Goal: Task Accomplishment & Management: Use online tool/utility

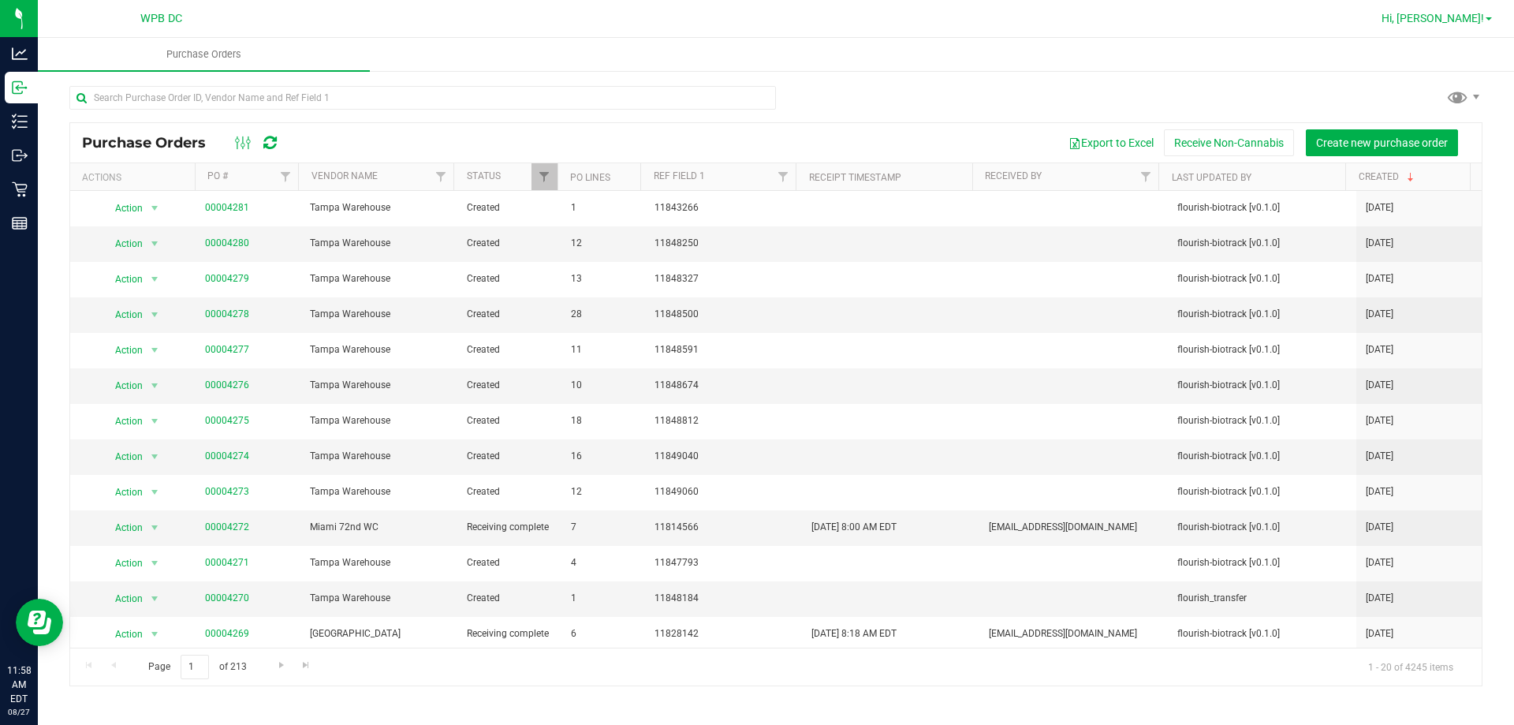
click at [712, 21] on span "Hi, [PERSON_NAME]!" at bounding box center [1433, 18] width 103 height 13
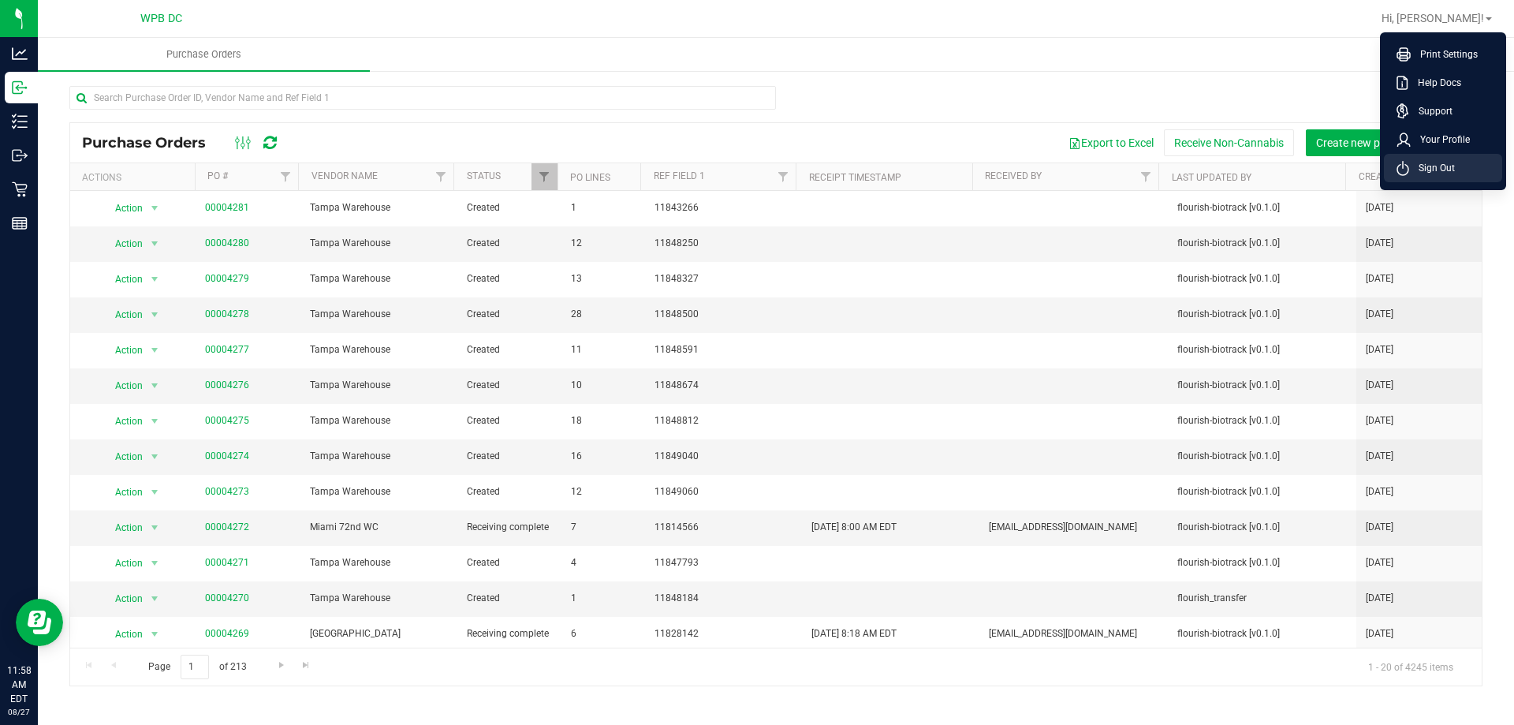
click at [712, 163] on span "Sign Out" at bounding box center [1432, 168] width 46 height 16
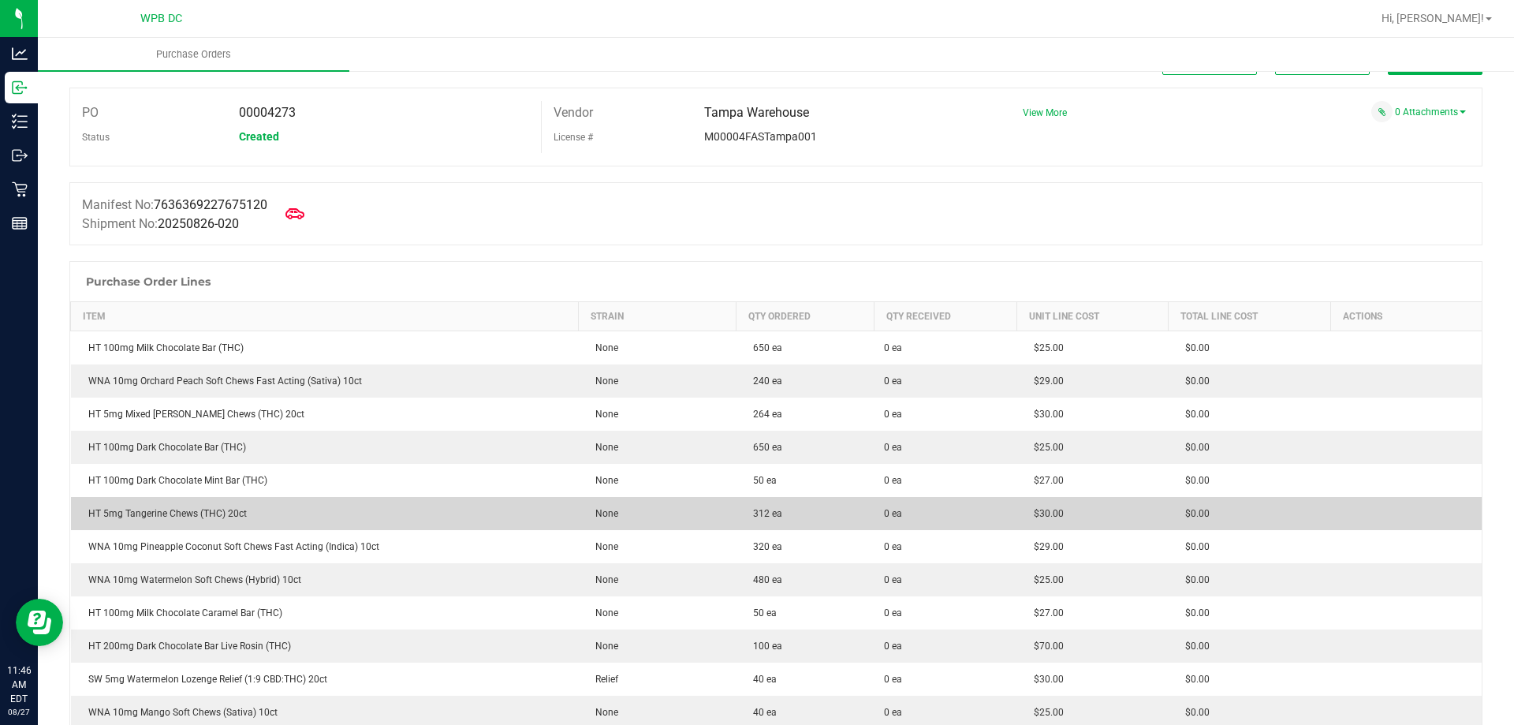
scroll to position [79, 0]
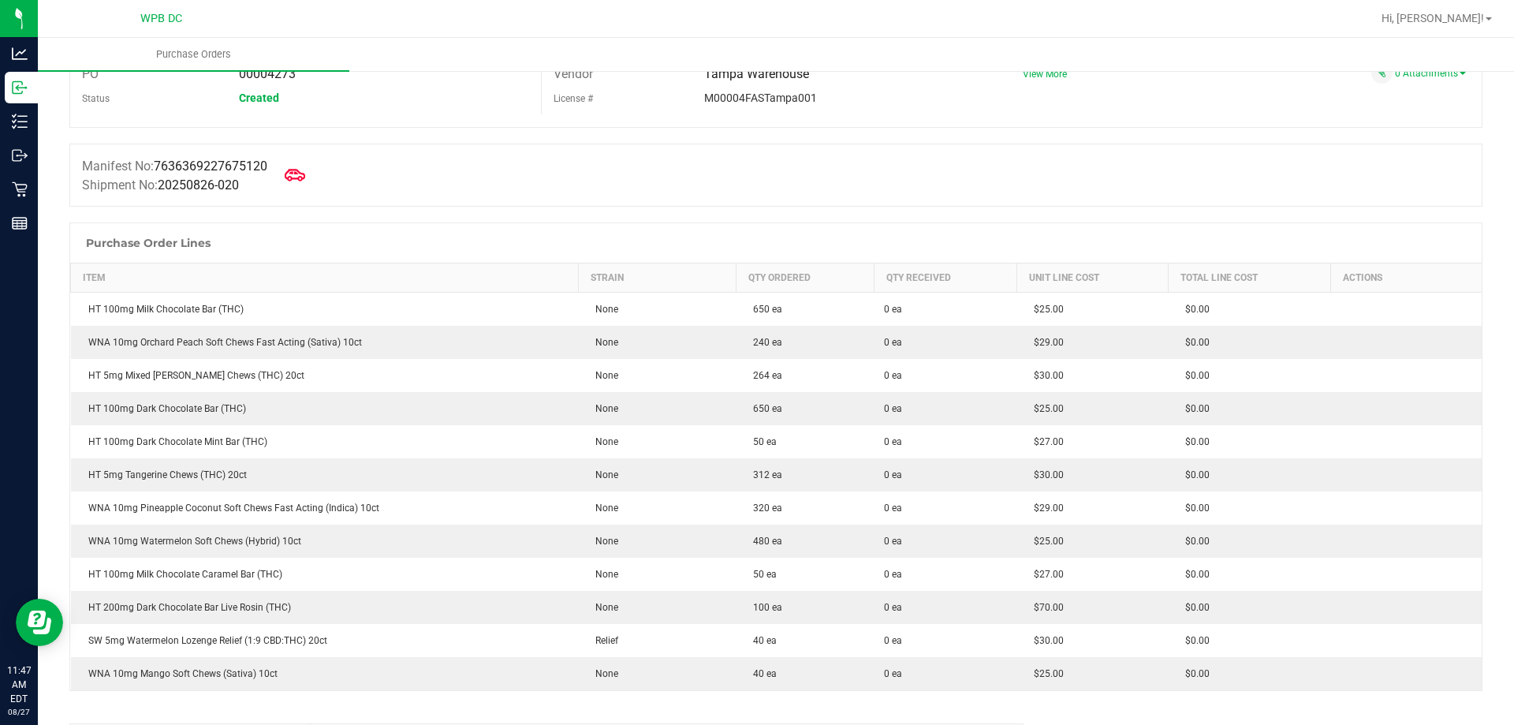
click at [298, 169] on icon at bounding box center [295, 175] width 21 height 21
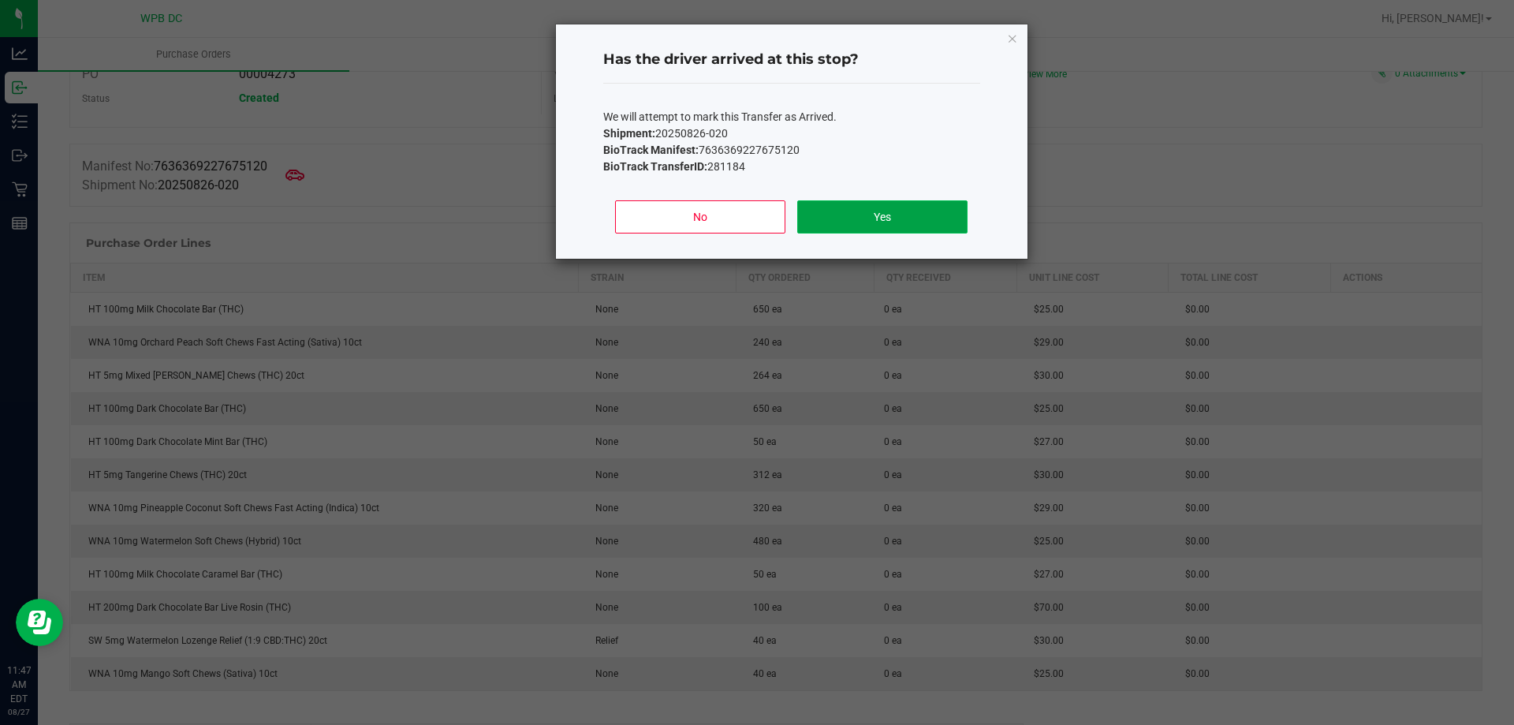
click at [913, 218] on button "Yes" at bounding box center [882, 216] width 170 height 33
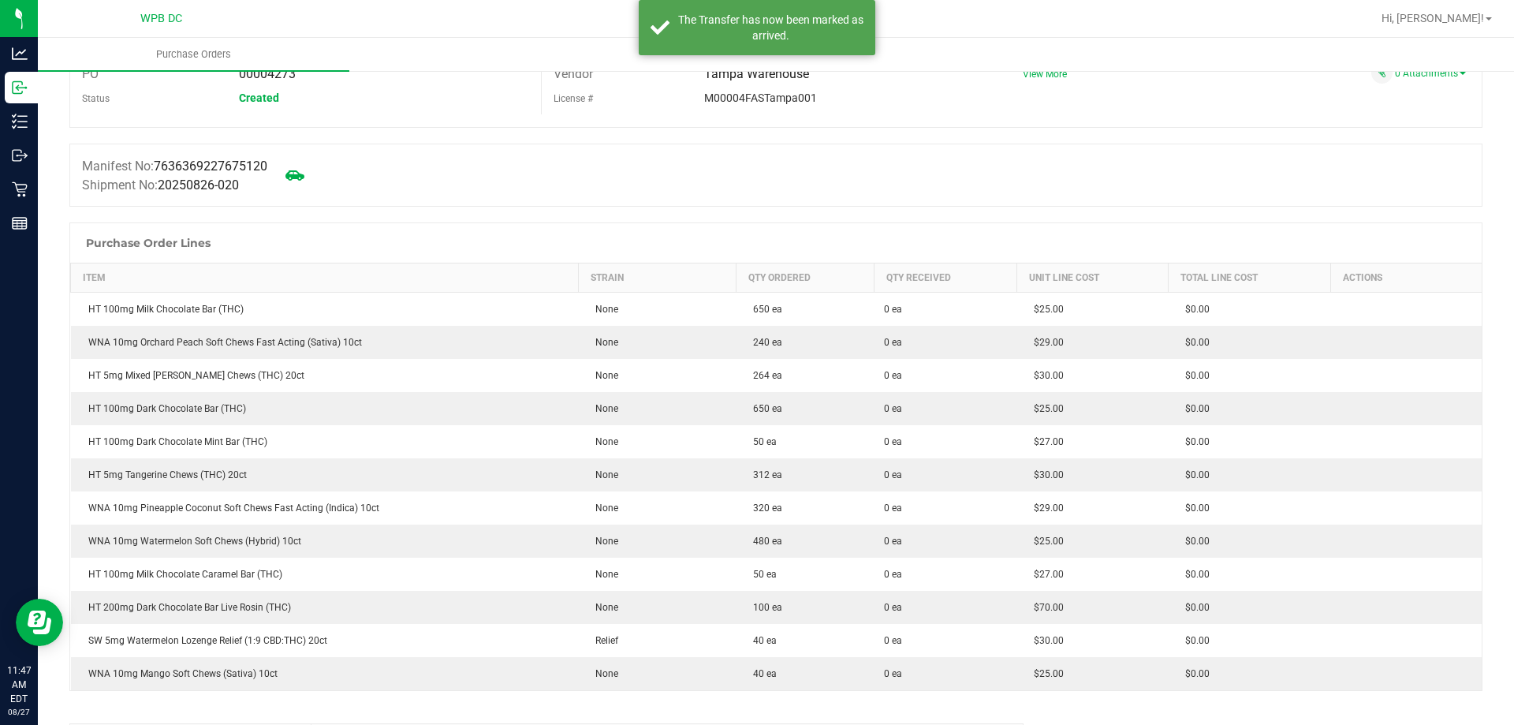
scroll to position [0, 0]
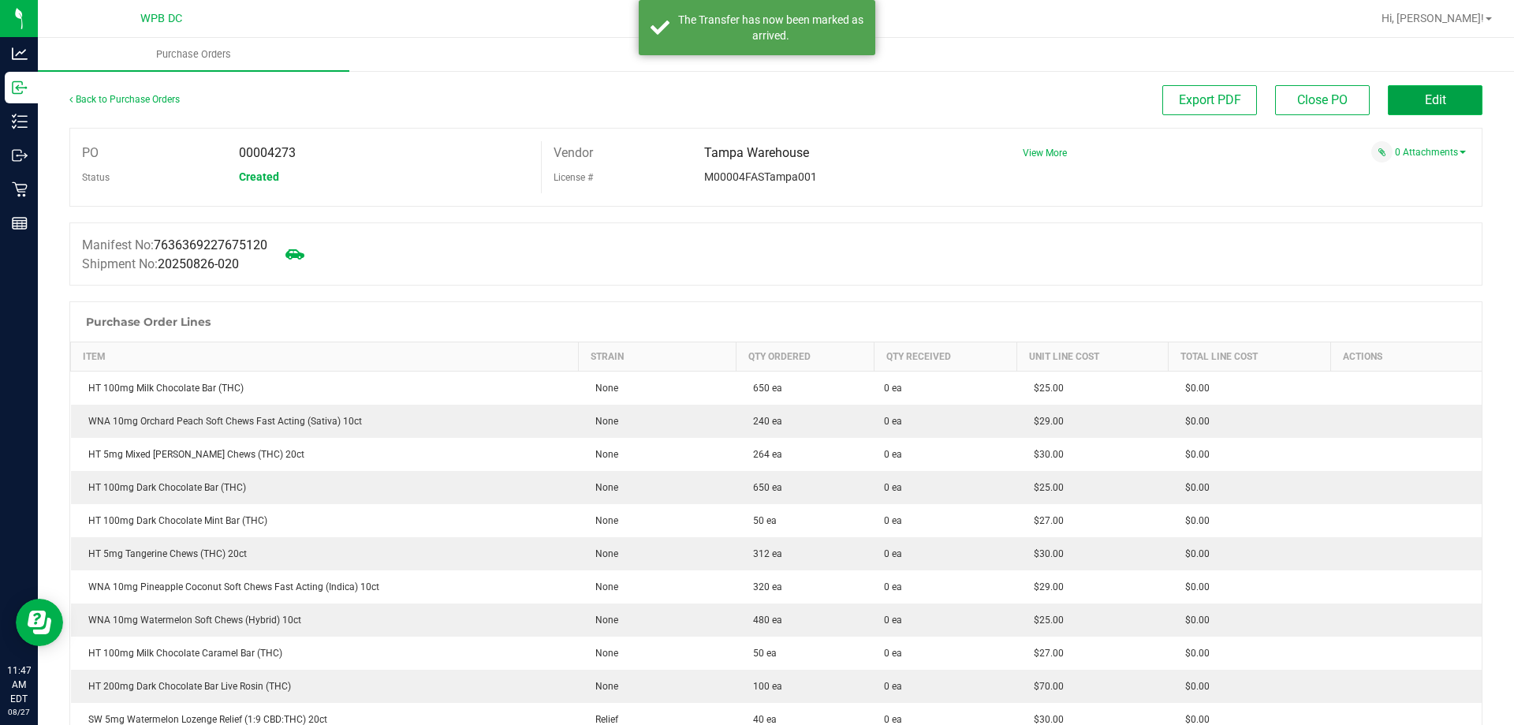
click at [1438, 88] on button "Edit" at bounding box center [1435, 100] width 95 height 30
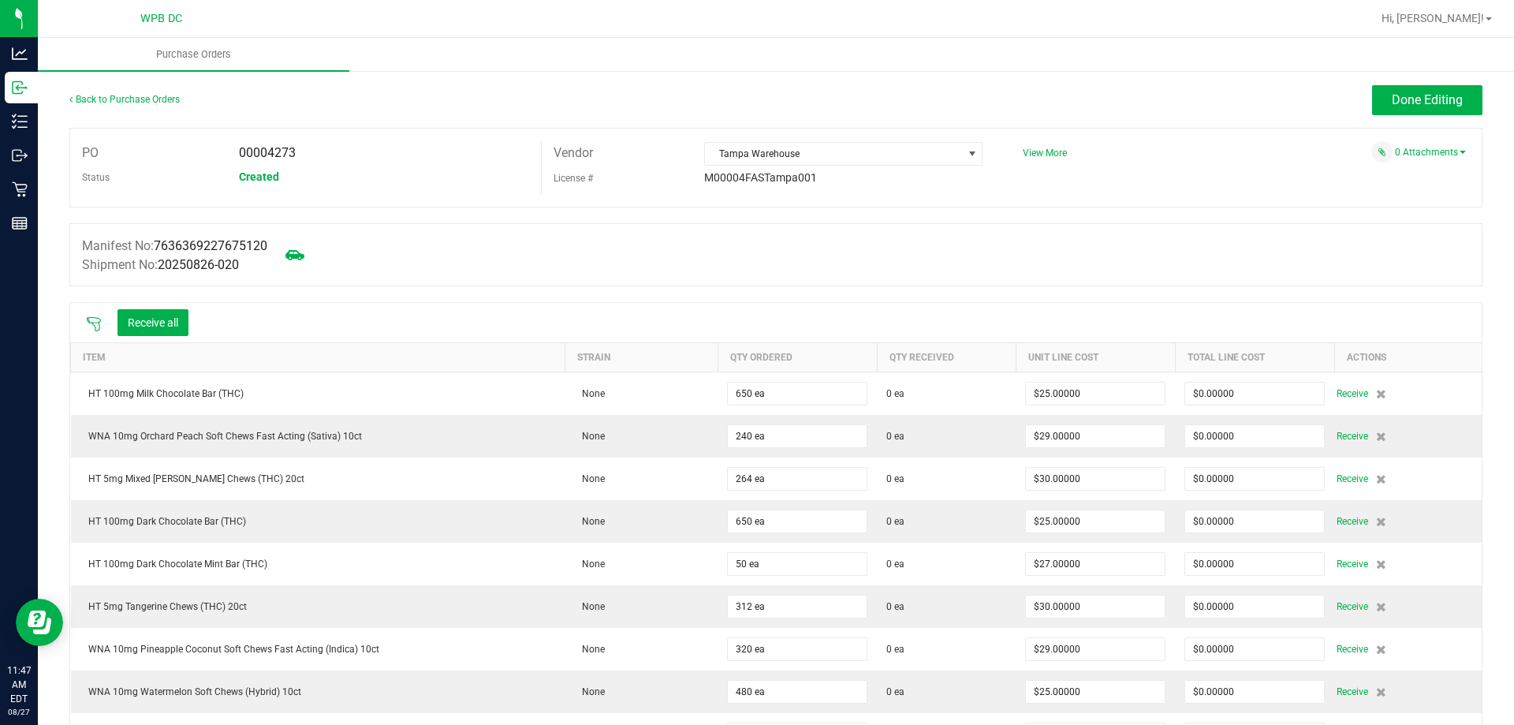
click at [87, 324] on icon at bounding box center [94, 324] width 16 height 16
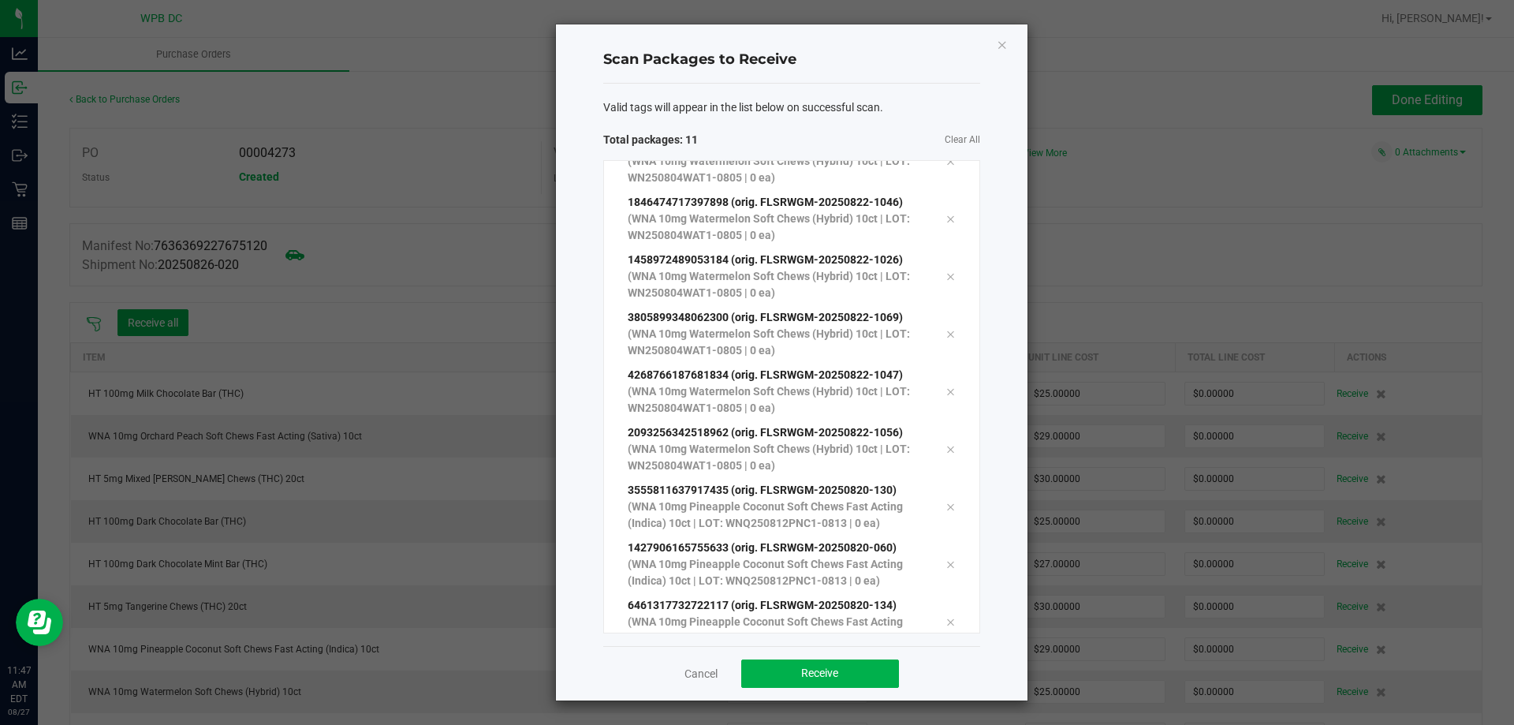
scroll to position [144, 0]
click at [789, 665] on button "Receive" at bounding box center [820, 673] width 158 height 28
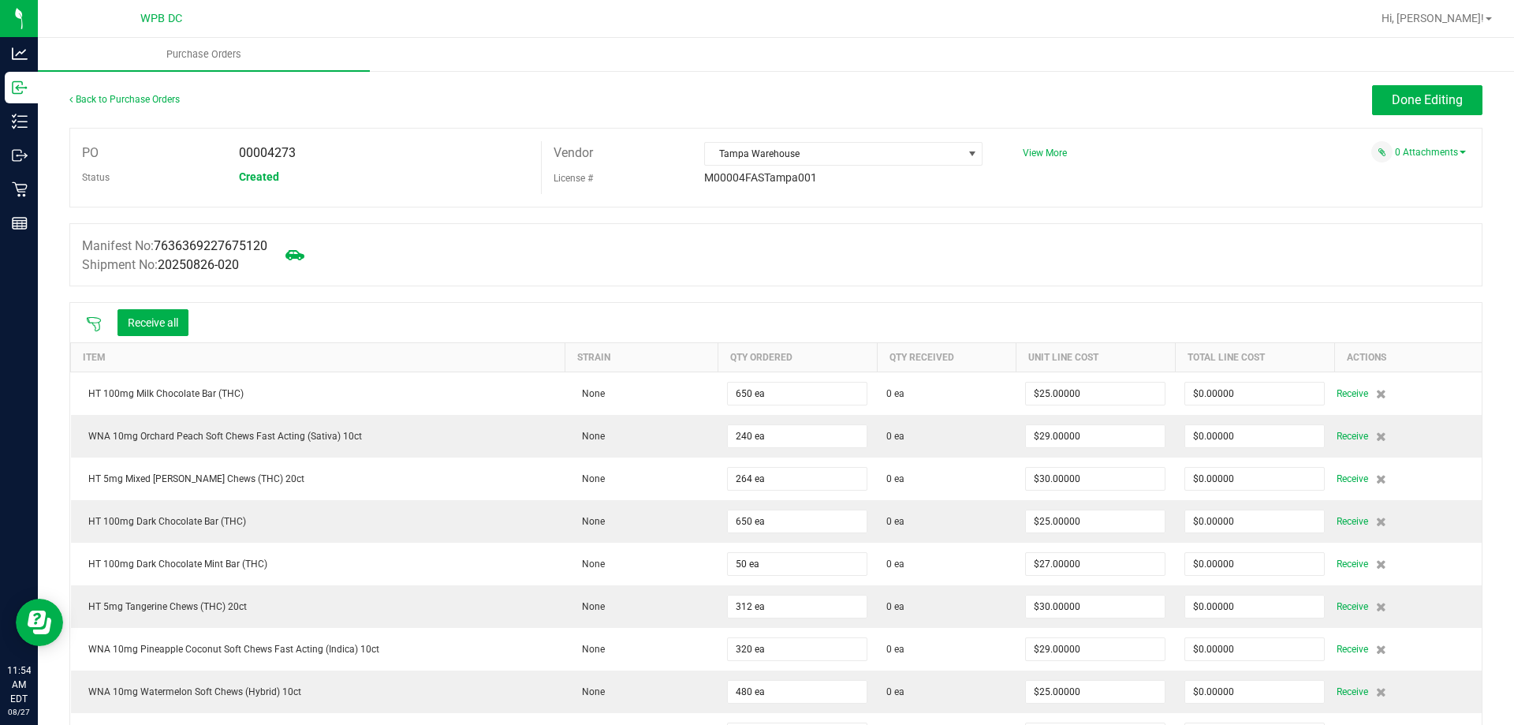
click at [91, 320] on icon at bounding box center [94, 324] width 16 height 16
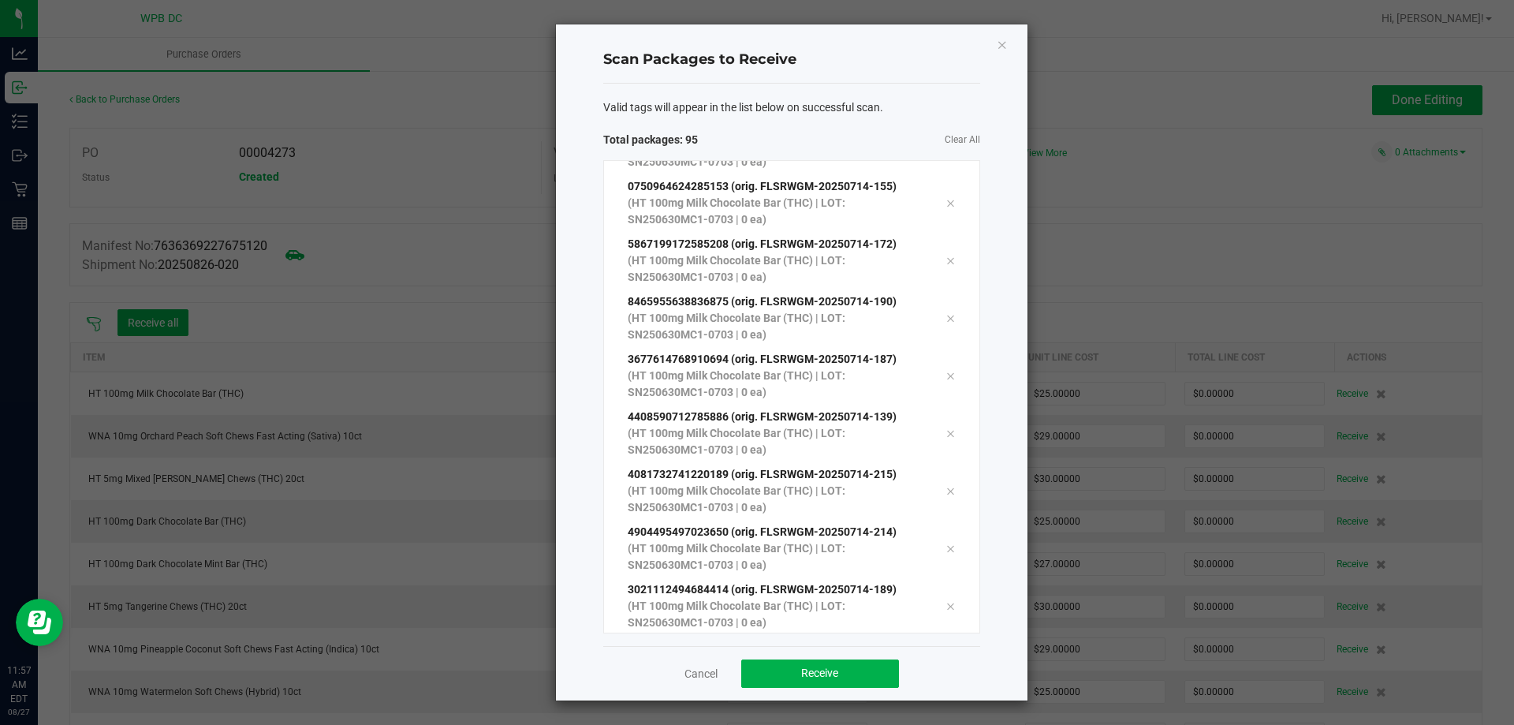
scroll to position [5037, 0]
click at [886, 673] on button "Receive" at bounding box center [820, 673] width 158 height 28
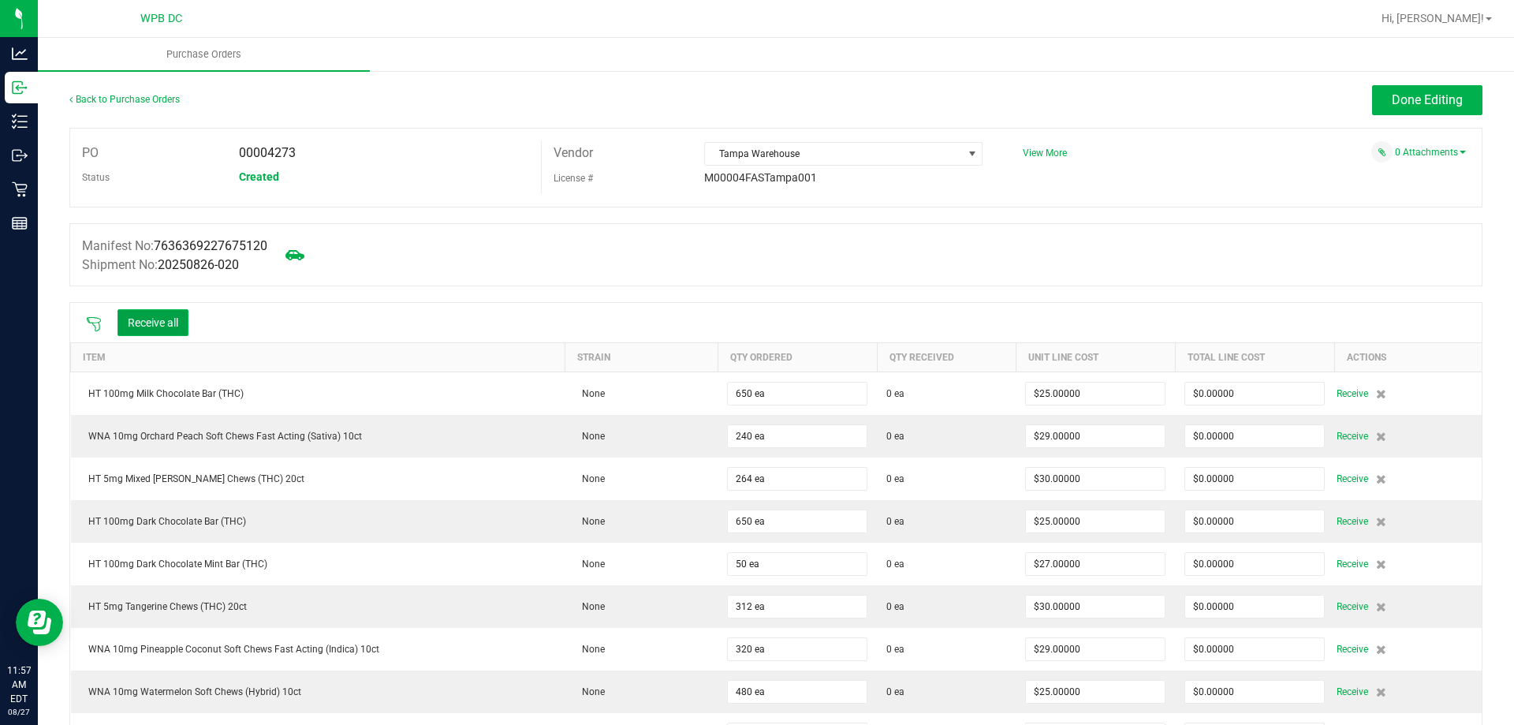
click at [173, 314] on button "Receive all" at bounding box center [153, 322] width 71 height 27
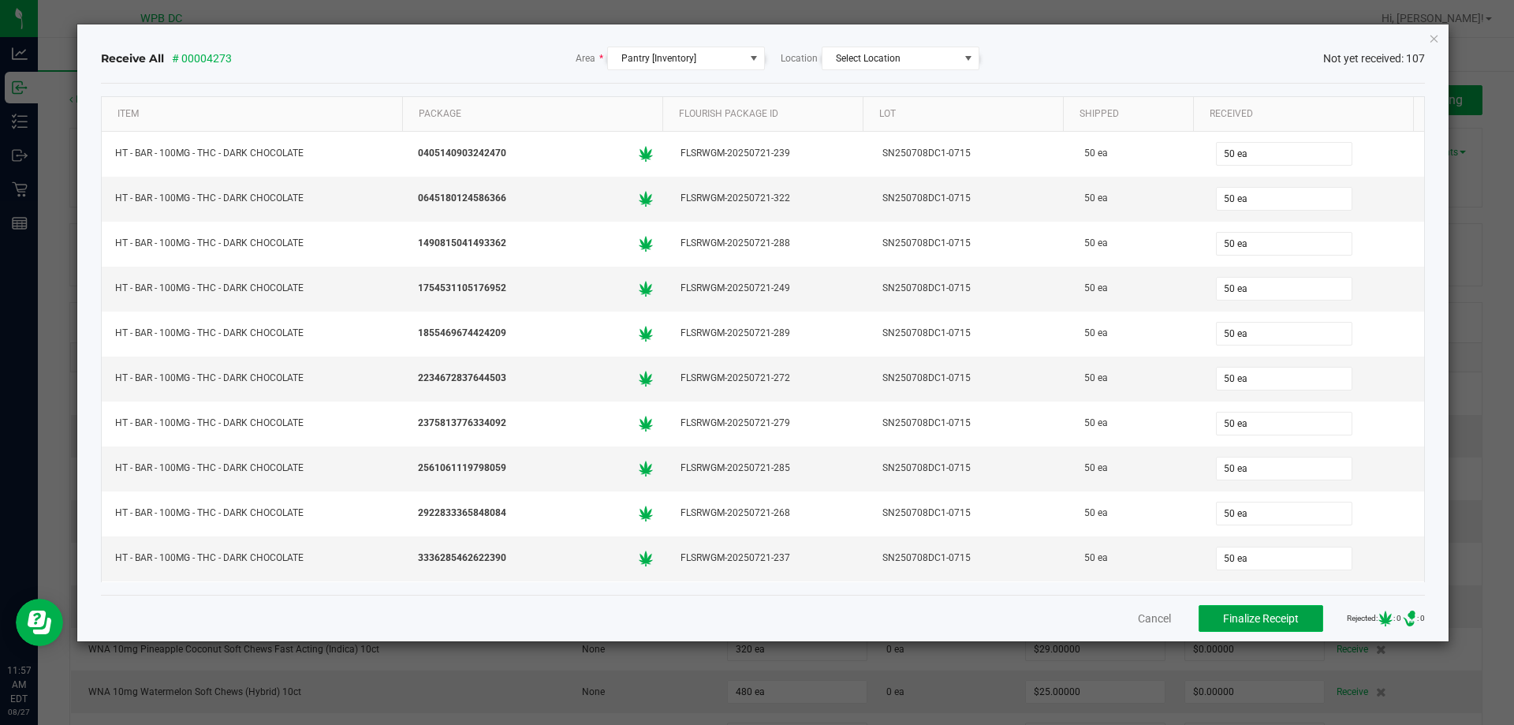
click at [1256, 622] on span "Finalize Receipt" at bounding box center [1261, 618] width 76 height 13
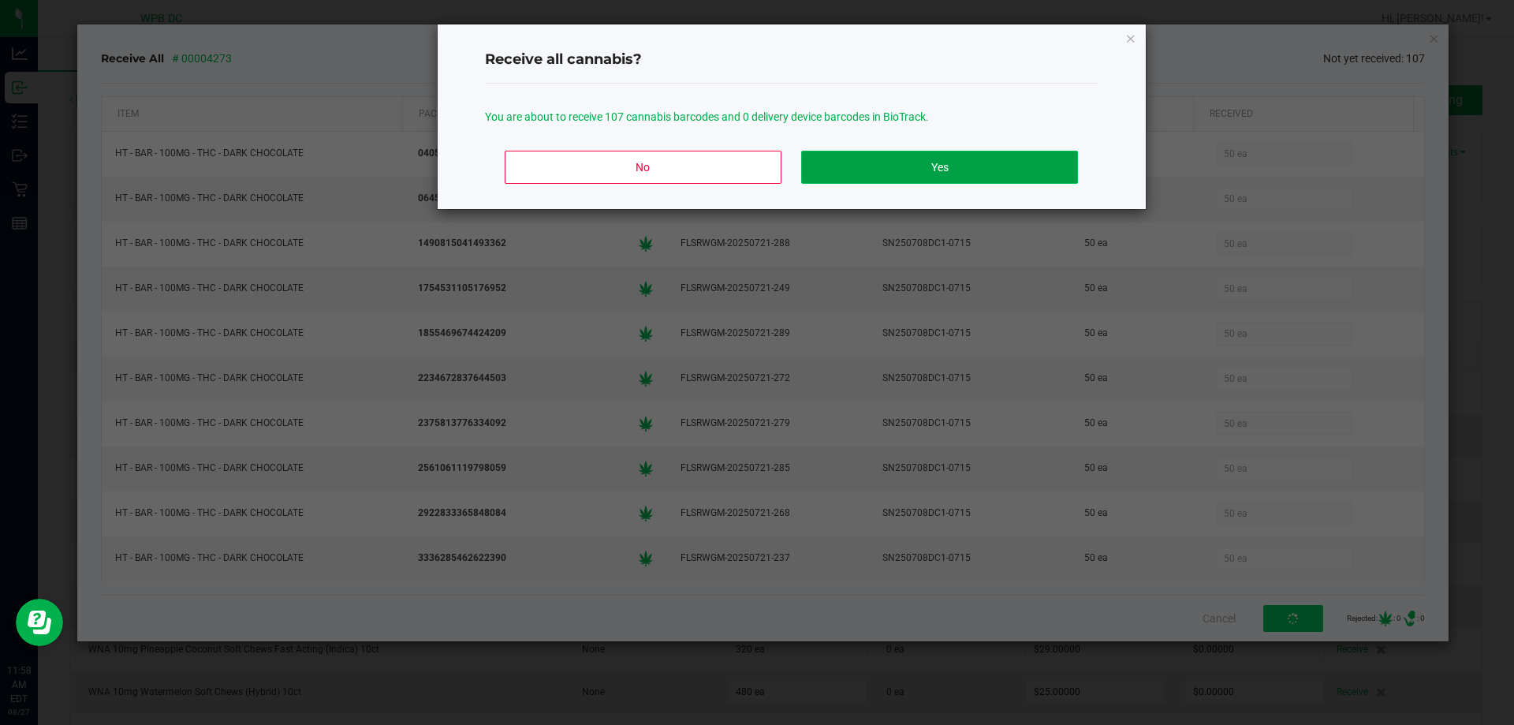
click at [953, 165] on button "Yes" at bounding box center [939, 167] width 276 height 33
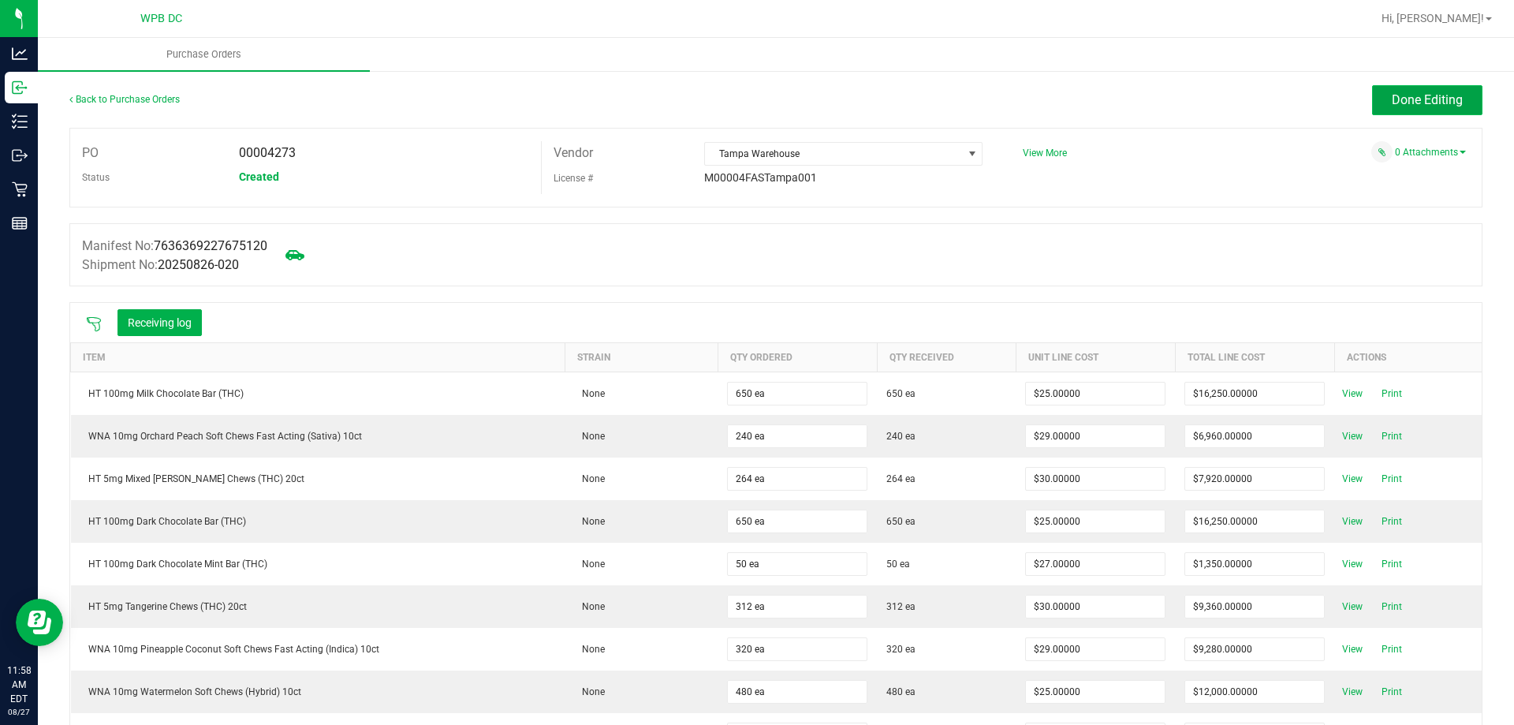
click at [1418, 96] on span "Done Editing" at bounding box center [1427, 99] width 71 height 15
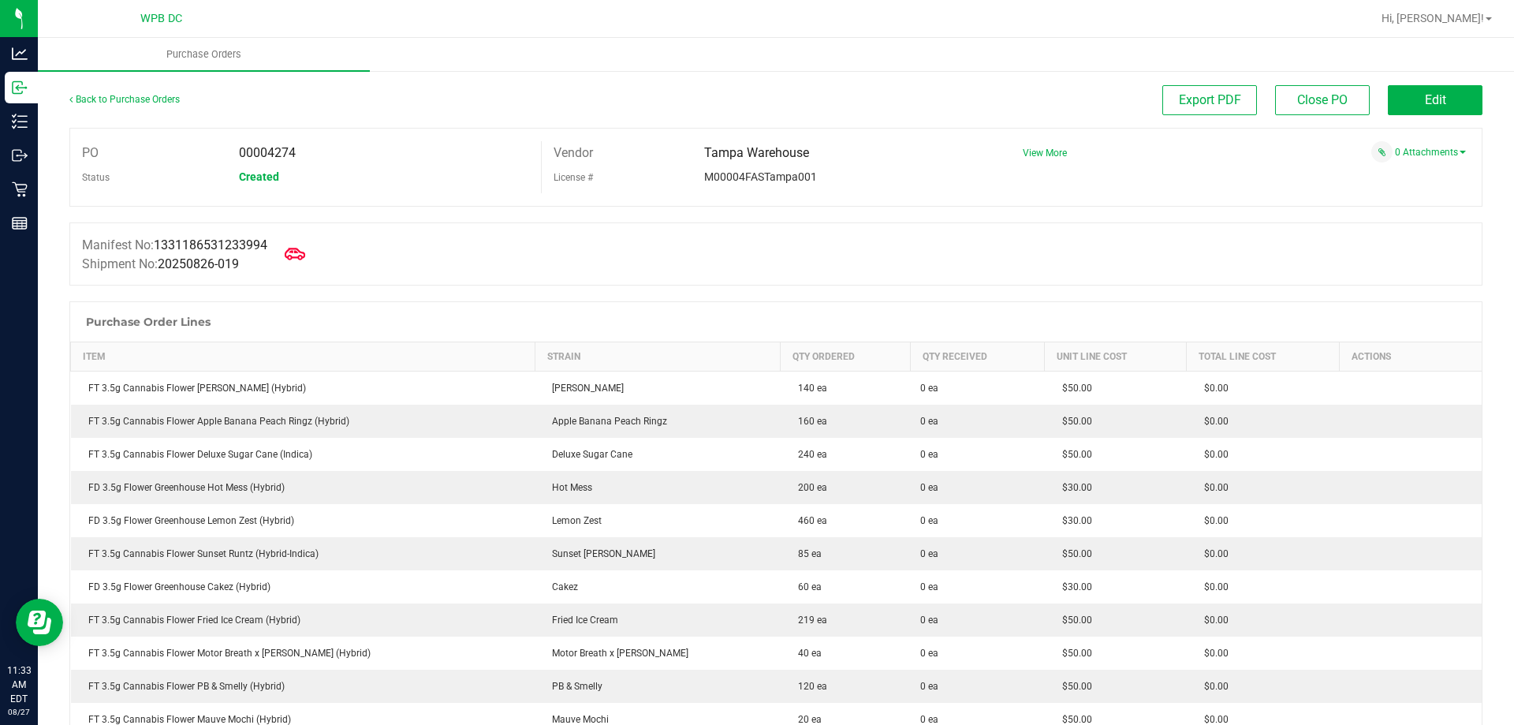
click at [296, 253] on icon at bounding box center [295, 254] width 21 height 21
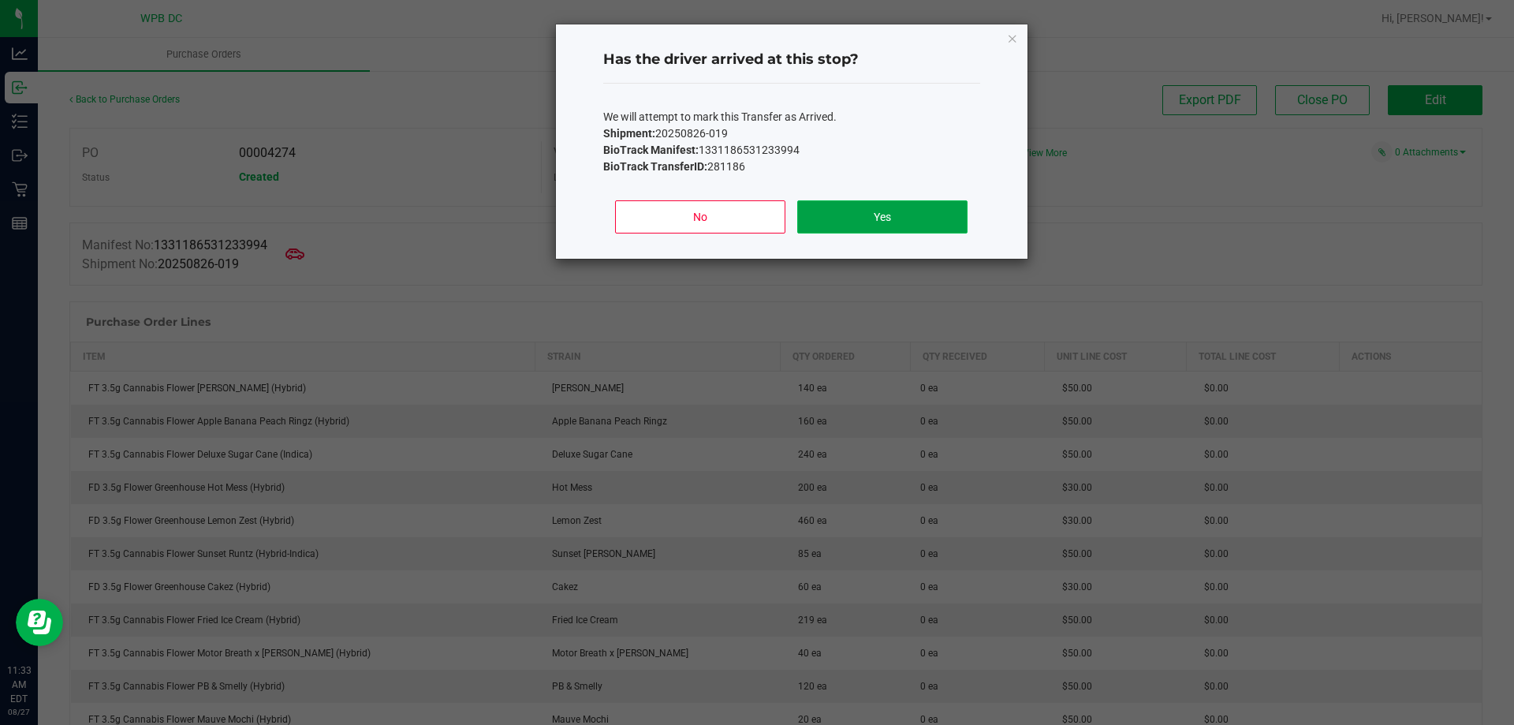
click at [845, 210] on button "Yes" at bounding box center [882, 216] width 170 height 33
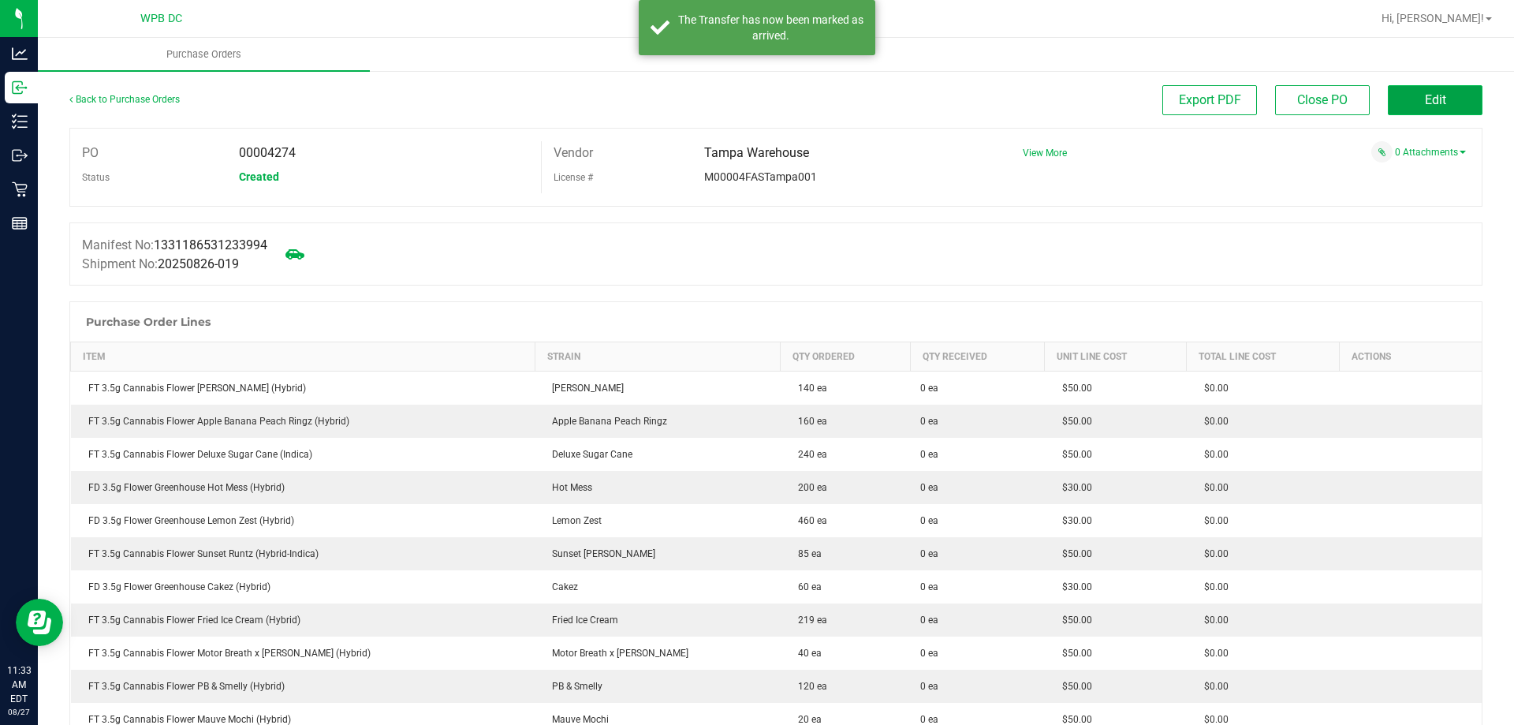
click at [1409, 107] on button "Edit" at bounding box center [1435, 100] width 95 height 30
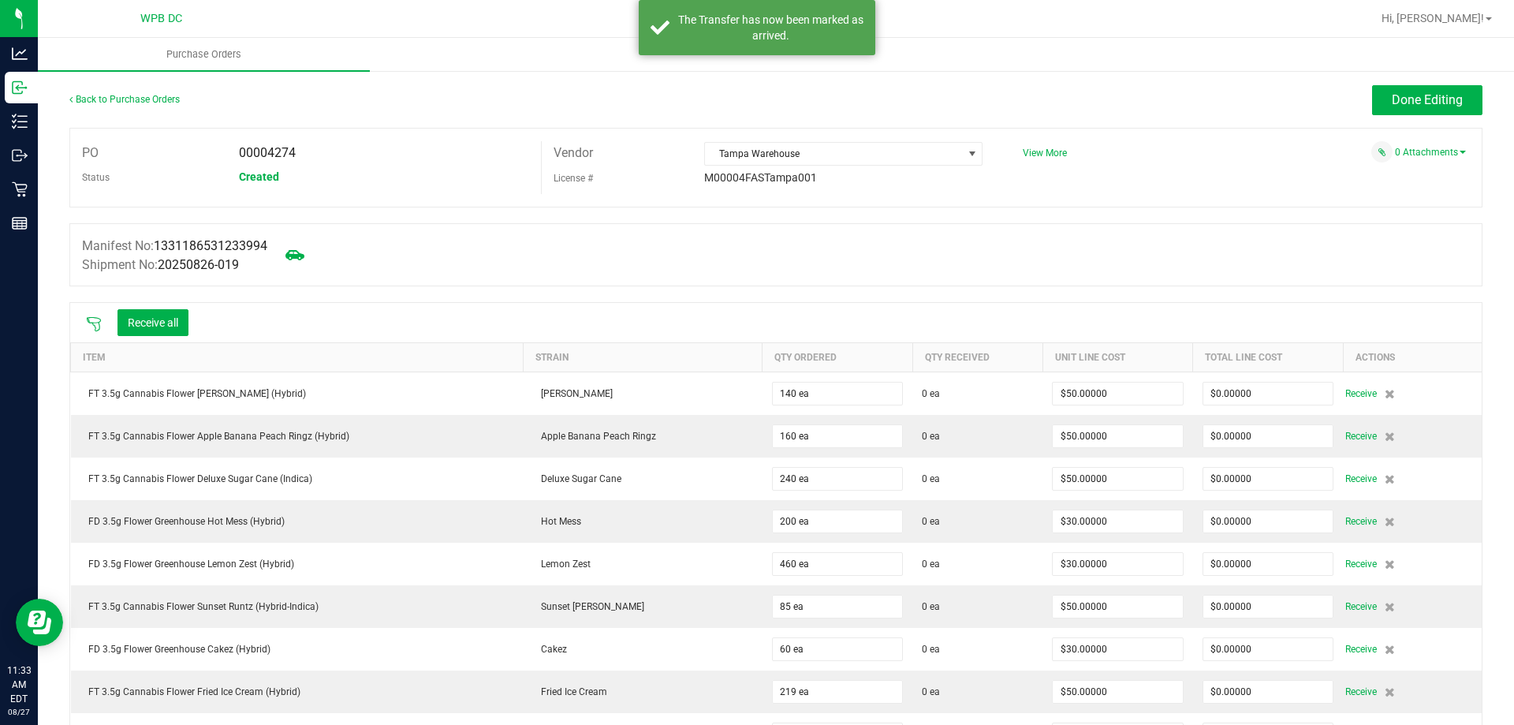
click at [94, 320] on icon at bounding box center [94, 324] width 16 height 16
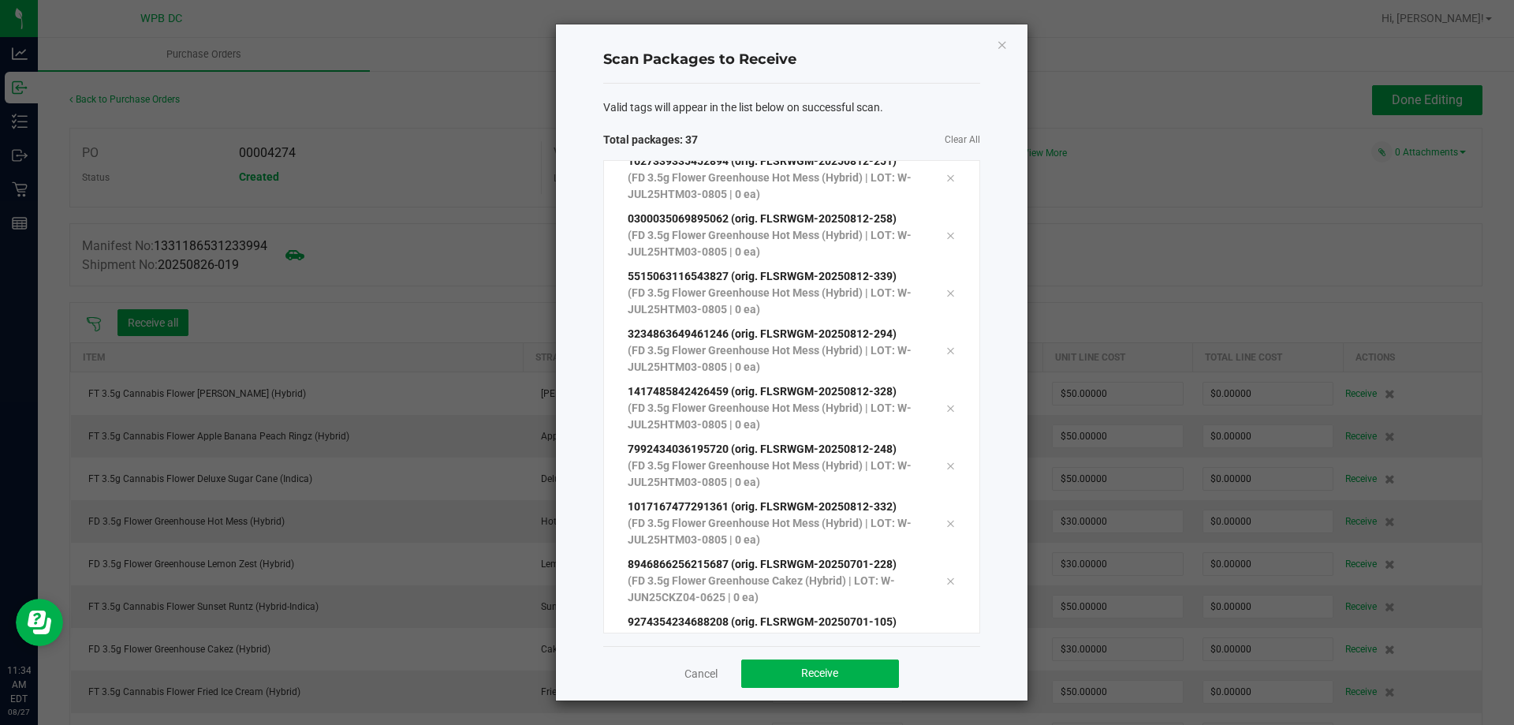
scroll to position [1640, 0]
click button "Close" at bounding box center [1002, 44] width 11 height 19
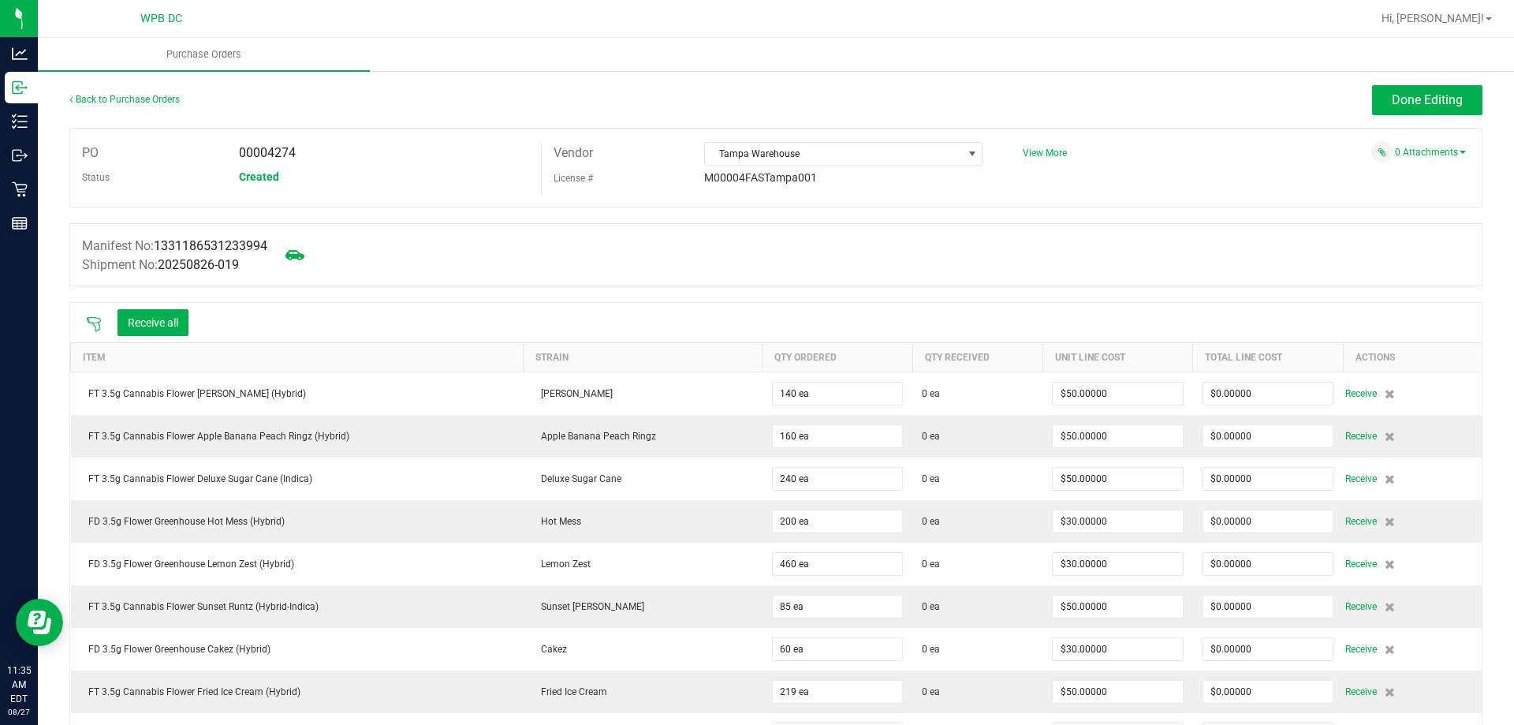
click at [97, 319] on icon at bounding box center [94, 324] width 16 height 16
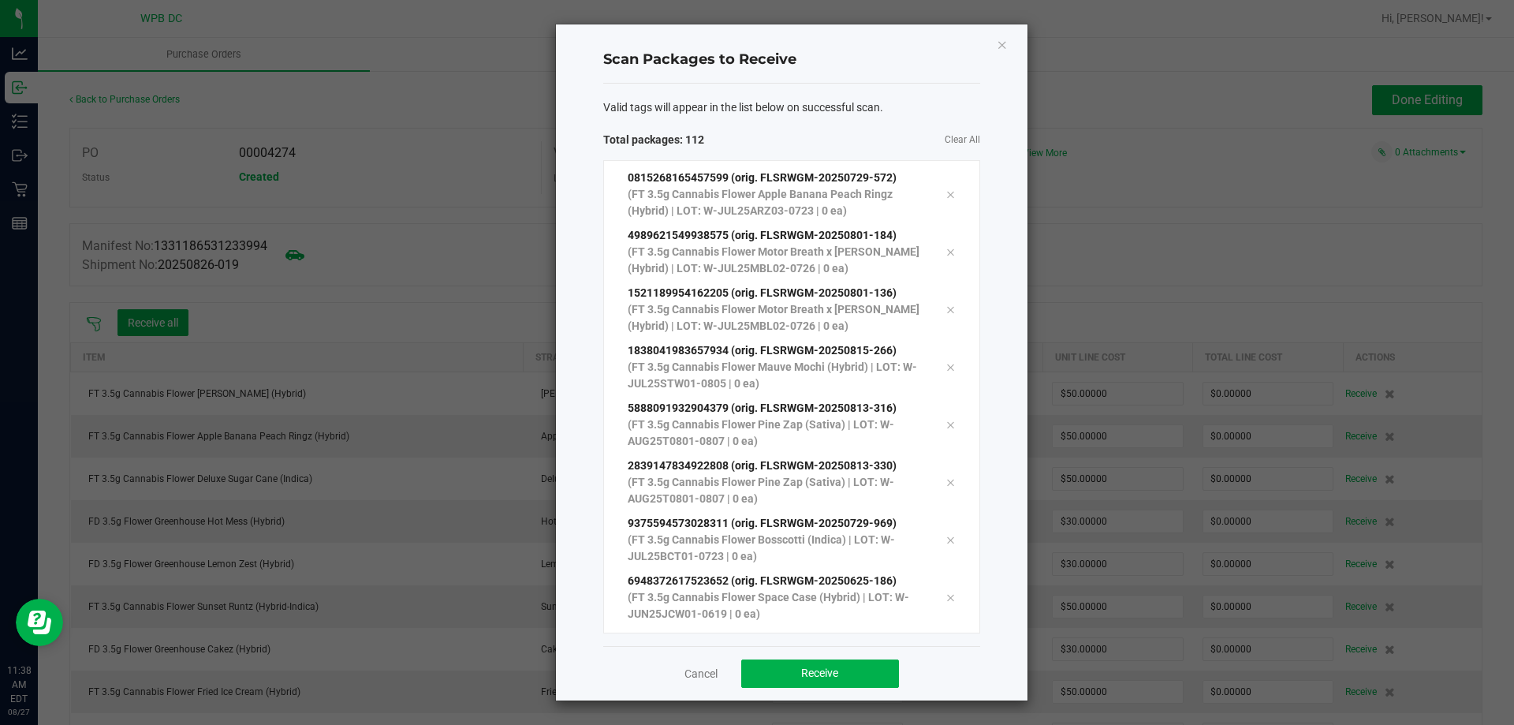
scroll to position [6015, 0]
click at [819, 675] on span "Receive" at bounding box center [819, 672] width 37 height 13
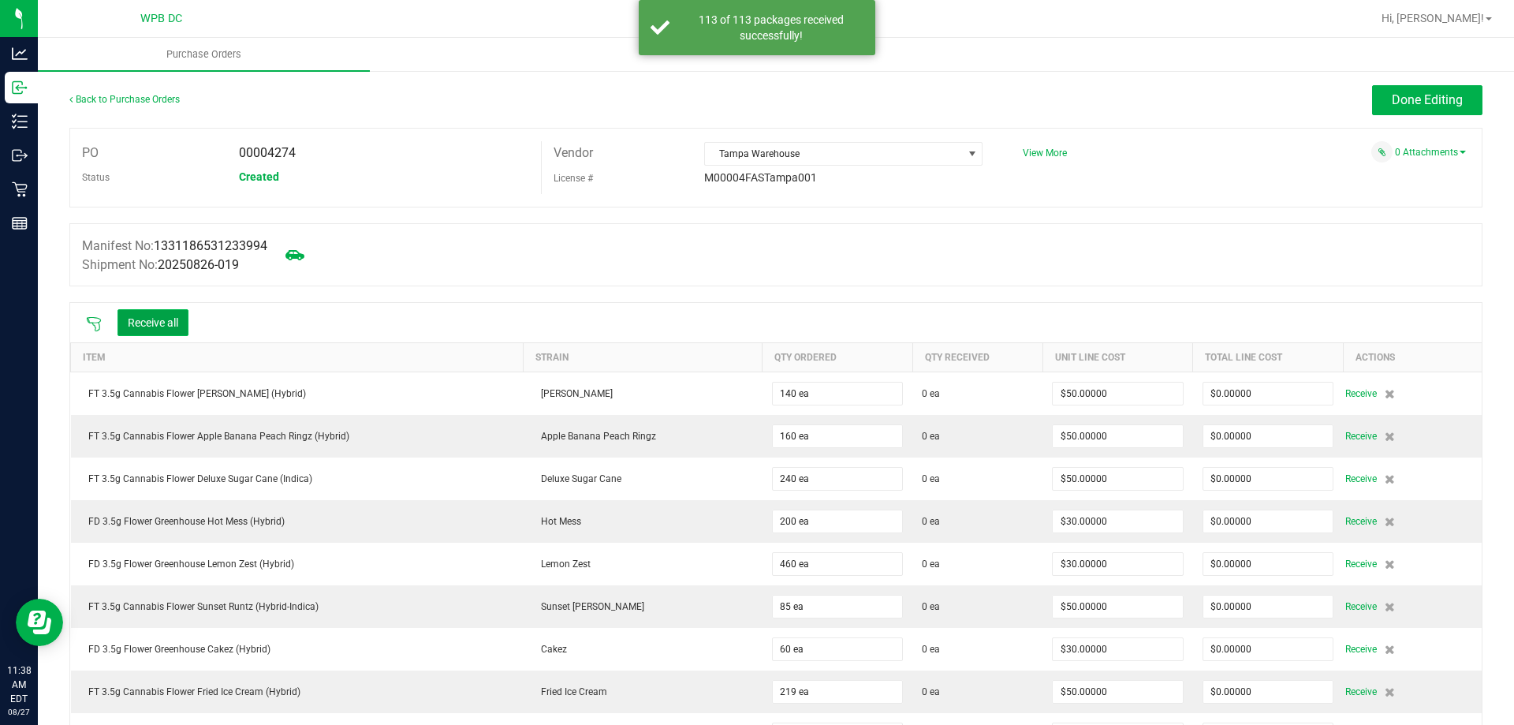
click at [160, 326] on button "Receive all" at bounding box center [153, 322] width 71 height 27
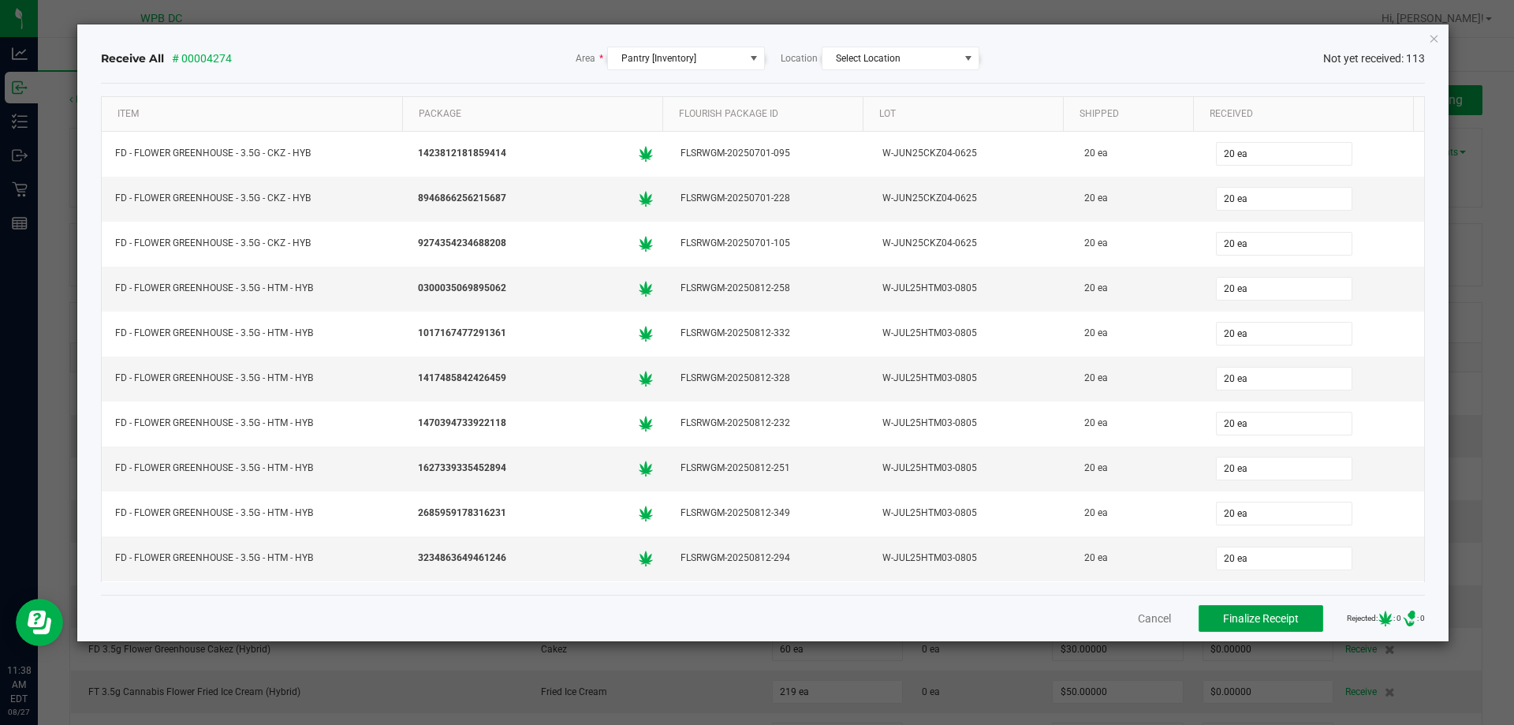
click at [1274, 619] on span "Finalize Receipt" at bounding box center [1261, 618] width 76 height 13
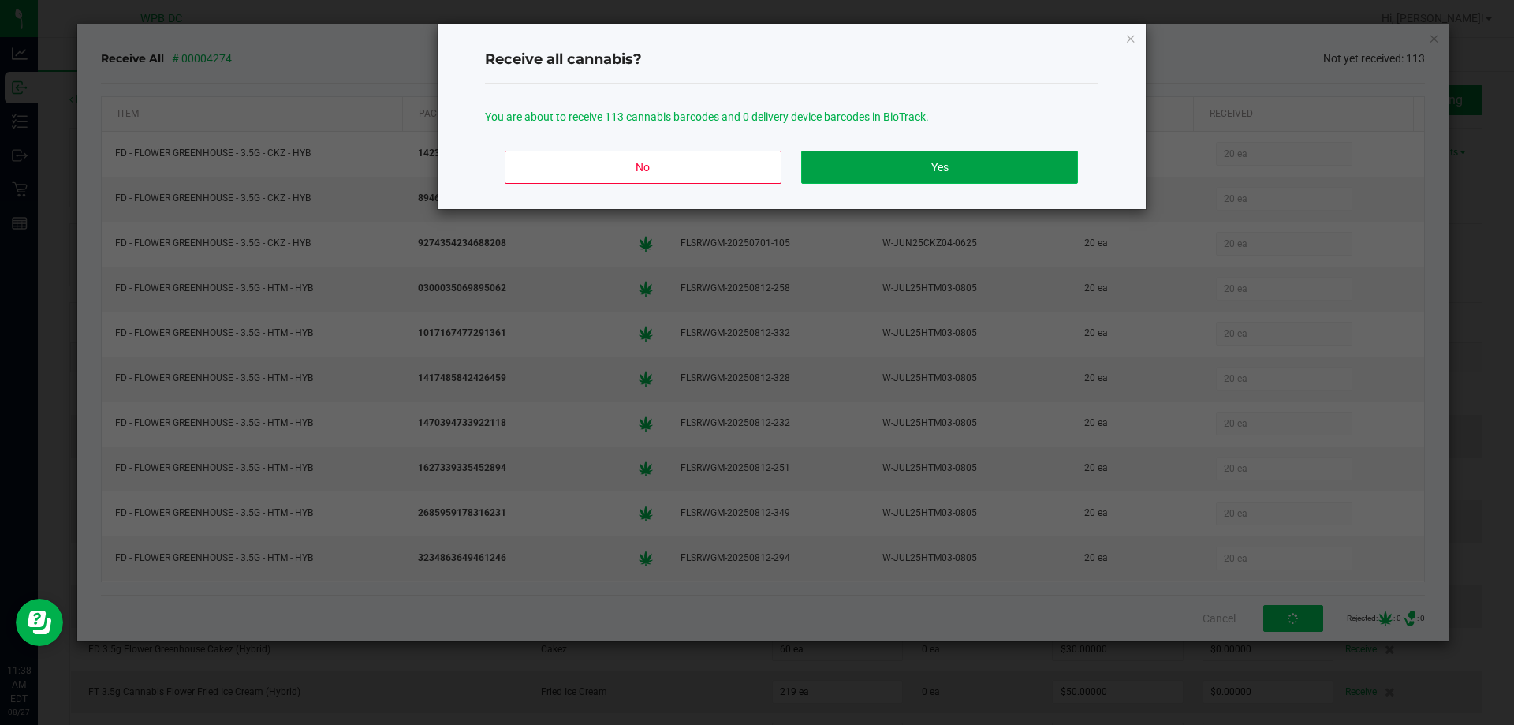
click at [1002, 176] on button "Yes" at bounding box center [939, 167] width 276 height 33
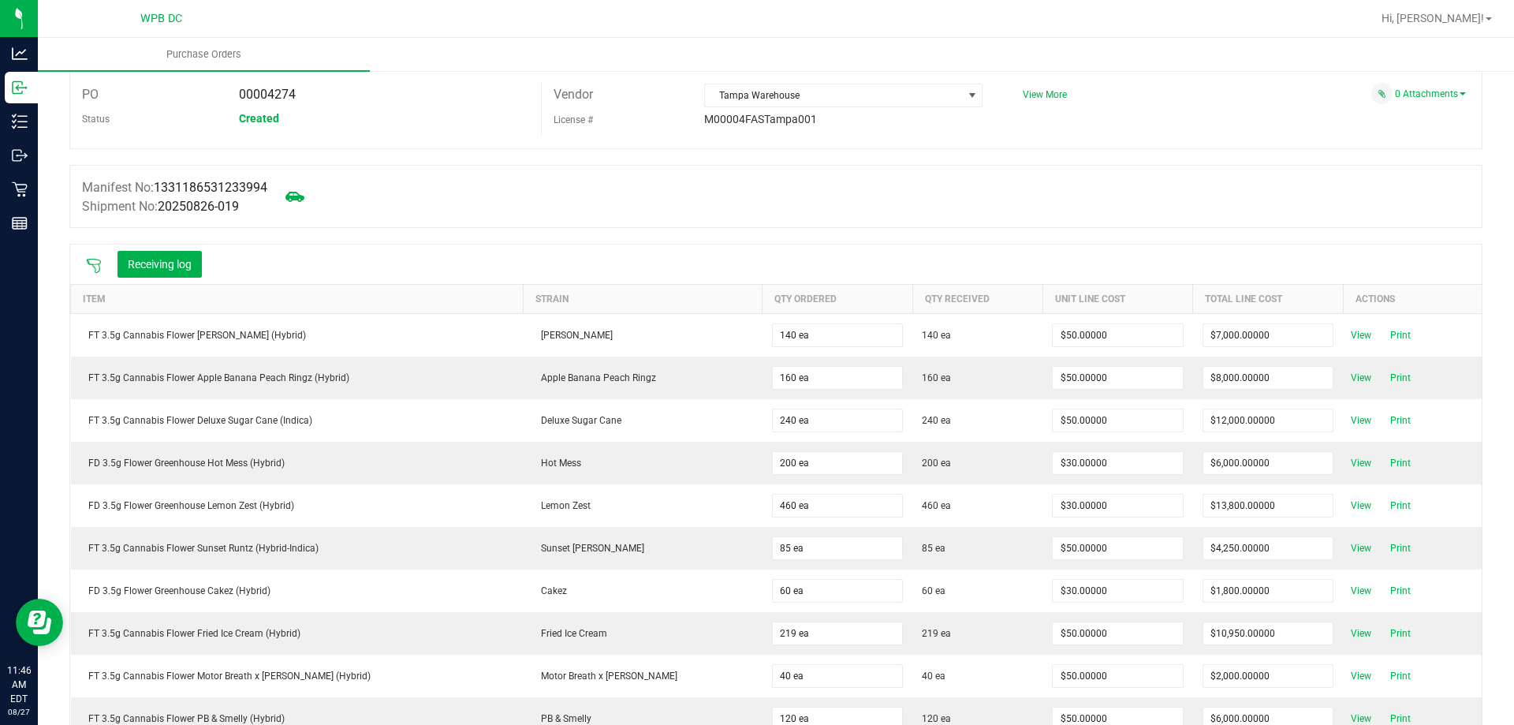
scroll to position [0, 0]
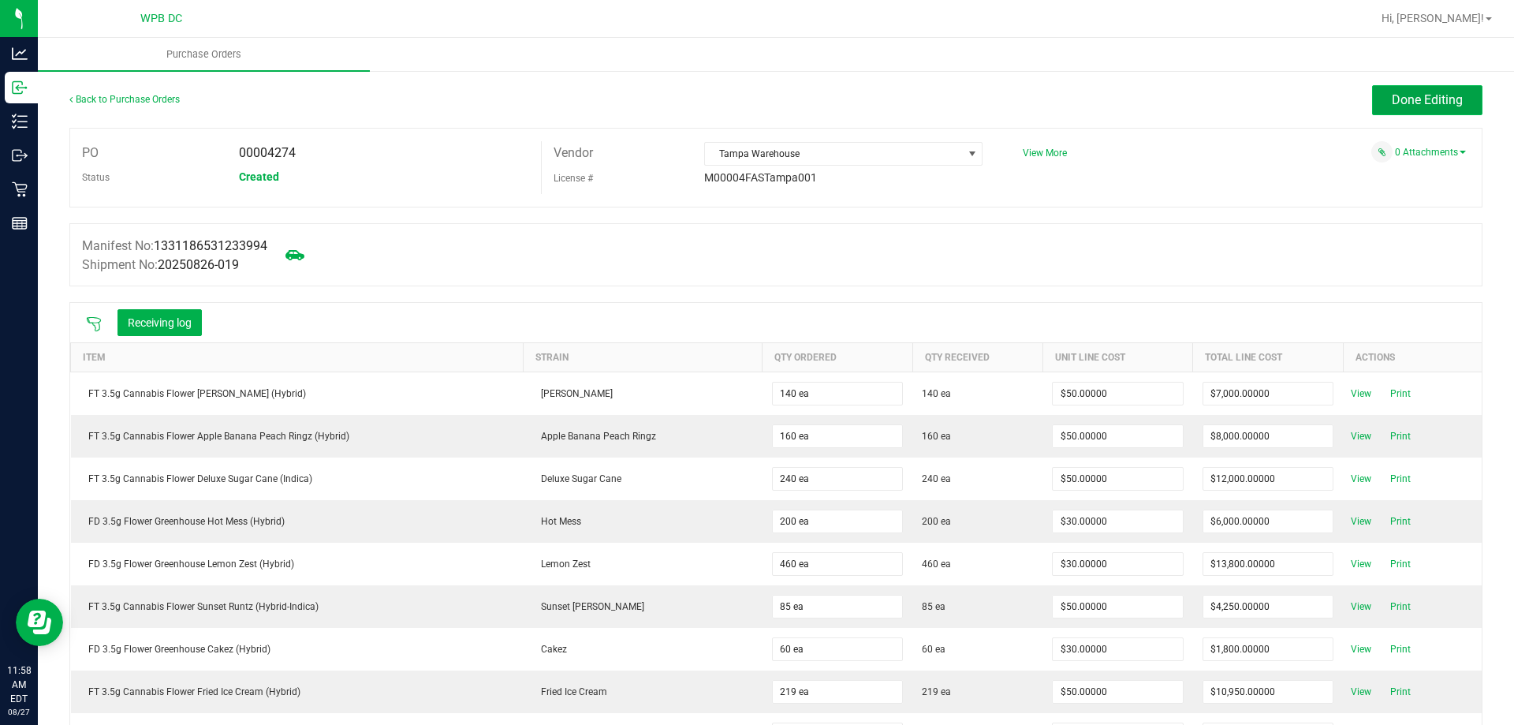
click at [1401, 96] on span "Done Editing" at bounding box center [1427, 99] width 71 height 15
